Goal: Obtain resource: Download file/media

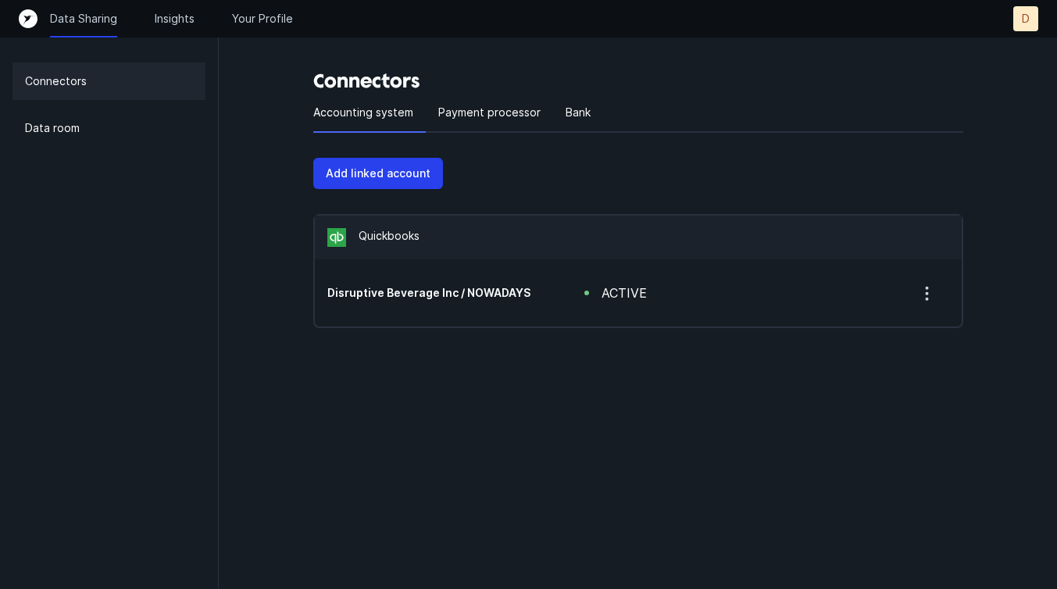
click at [37, 20] on icon "Top" at bounding box center [28, 18] width 19 height 19
click at [86, 126] on div "Data room" at bounding box center [108, 127] width 193 height 37
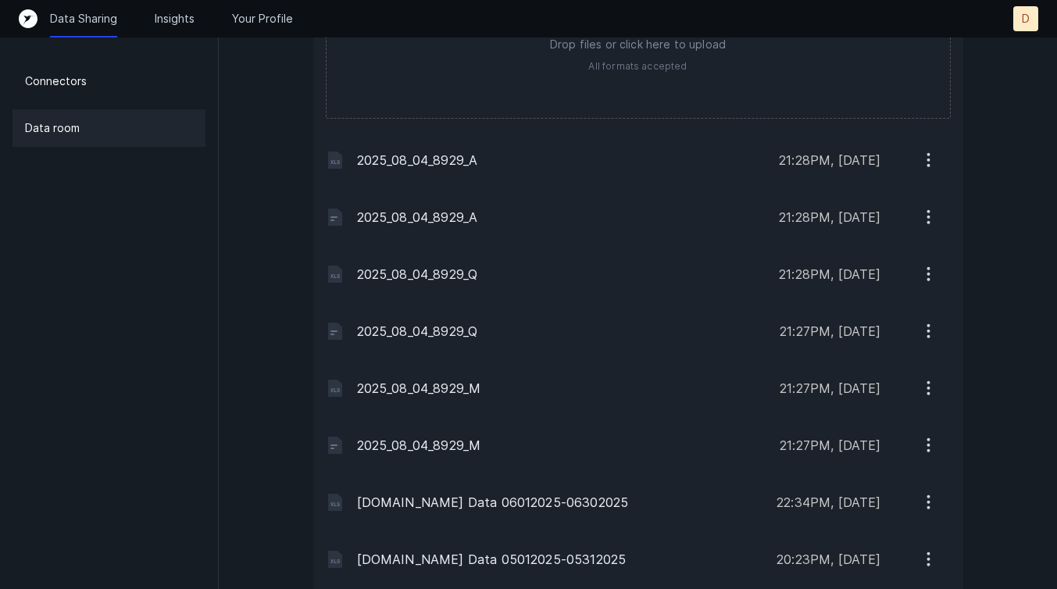
scroll to position [1499, 0]
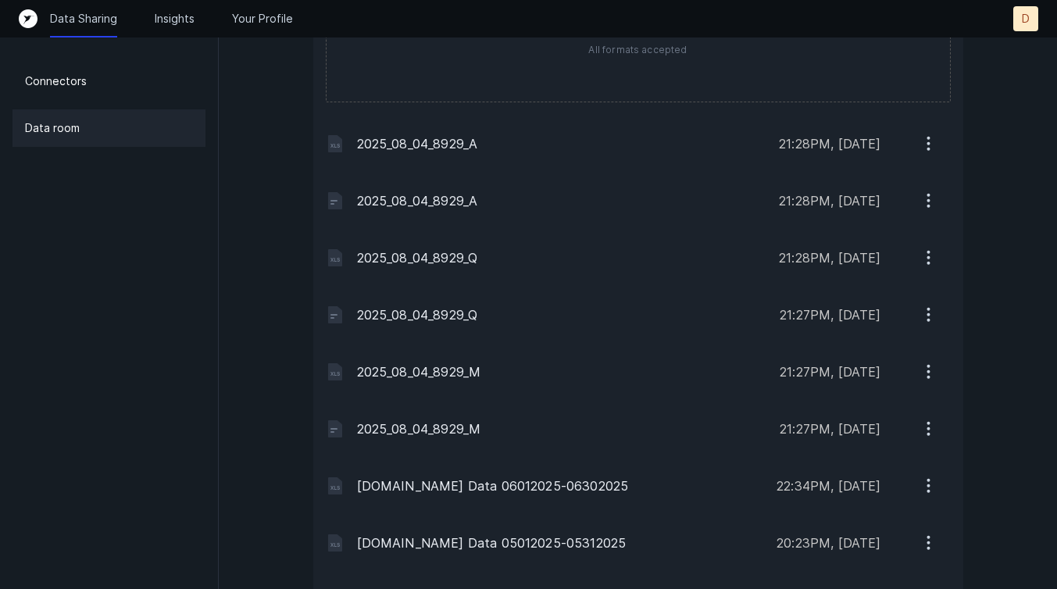
click at [931, 431] on icon "button" at bounding box center [929, 429] width 20 height 20
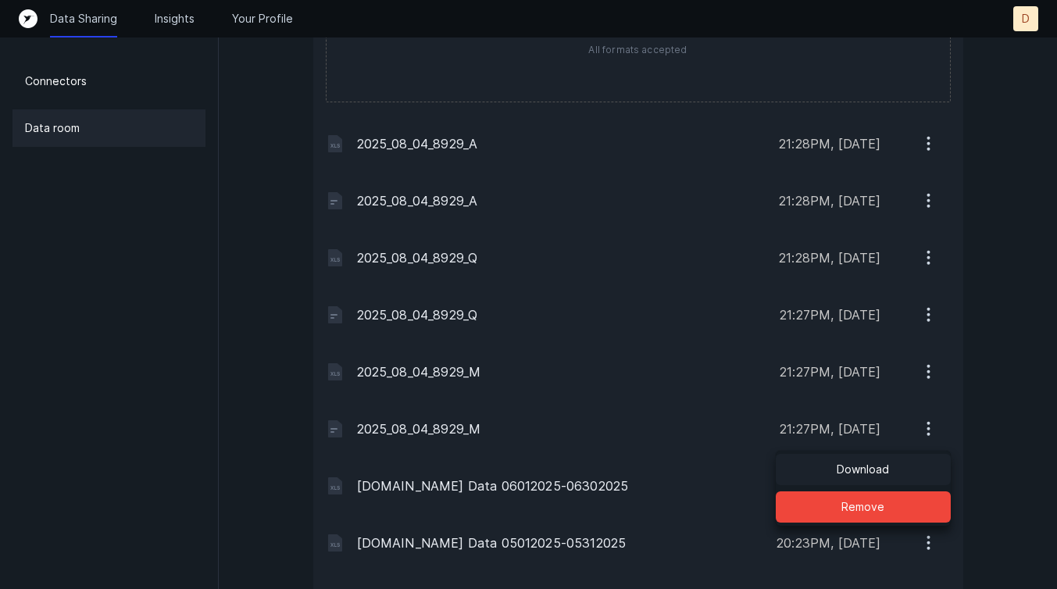
click at [857, 468] on p "Download" at bounding box center [863, 469] width 52 height 19
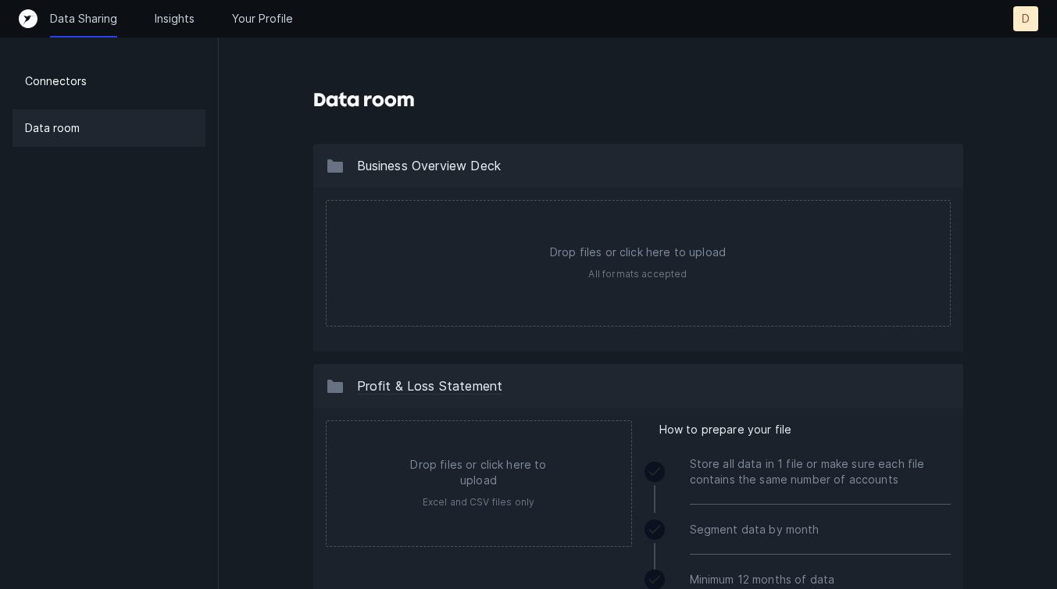
click at [83, 123] on div "Data room" at bounding box center [108, 127] width 193 height 37
click at [136, 120] on div "Data room" at bounding box center [108, 127] width 193 height 37
click at [84, 19] on p "Data Sharing" at bounding box center [83, 19] width 67 height 16
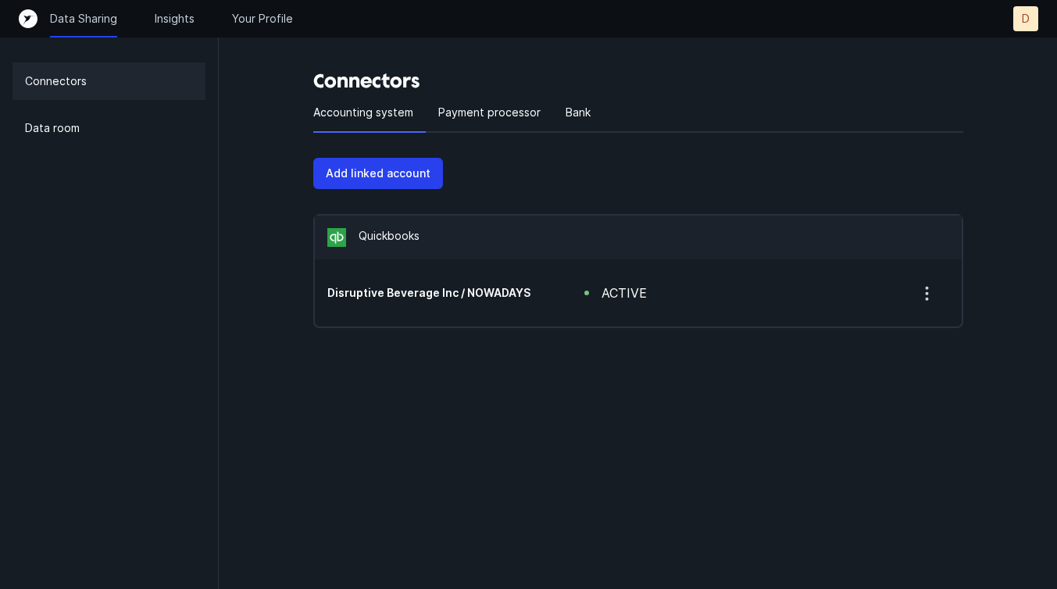
click at [123, 86] on div "Connectors" at bounding box center [108, 80] width 193 height 37
click at [183, 22] on p "Insights" at bounding box center [175, 19] width 40 height 16
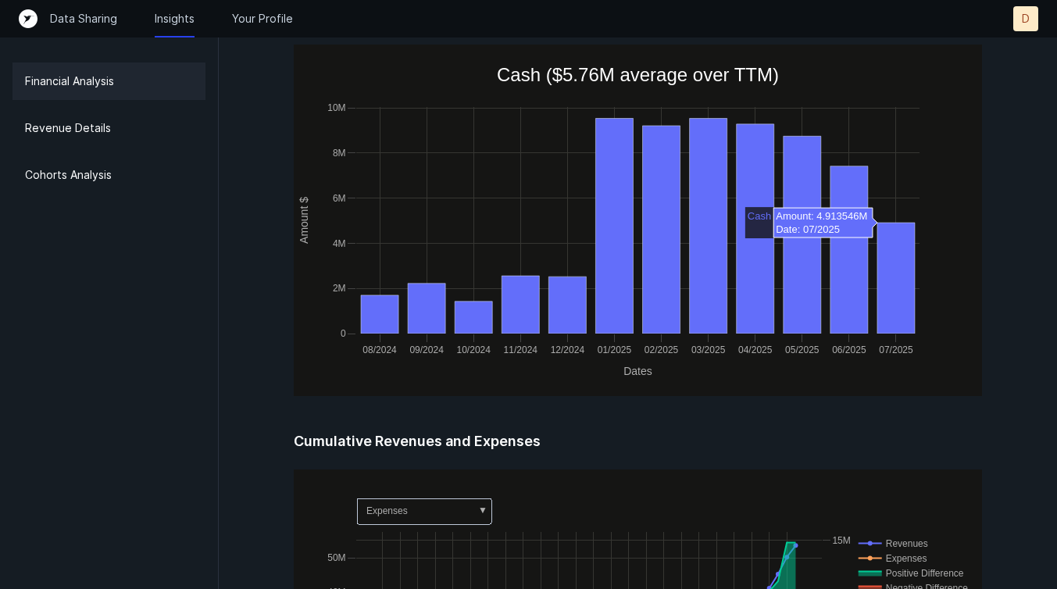
scroll to position [623, 0]
